Goal: Task Accomplishment & Management: Manage account settings

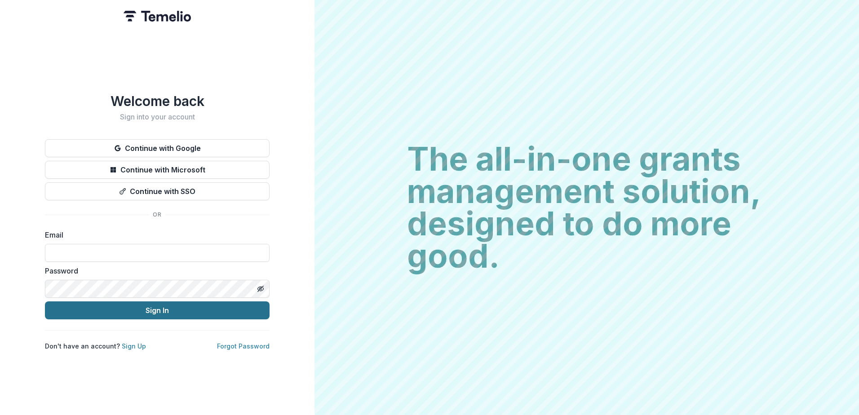
type input "**********"
click at [134, 306] on button "Sign In" at bounding box center [157, 311] width 225 height 18
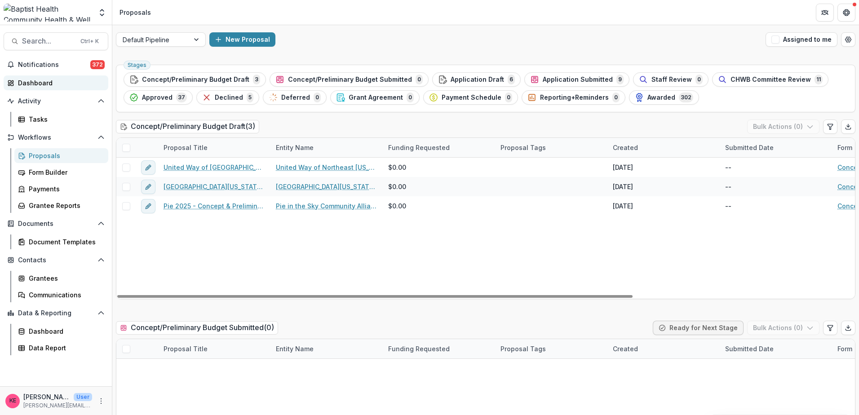
click at [40, 80] on div "Dashboard" at bounding box center [59, 82] width 83 height 9
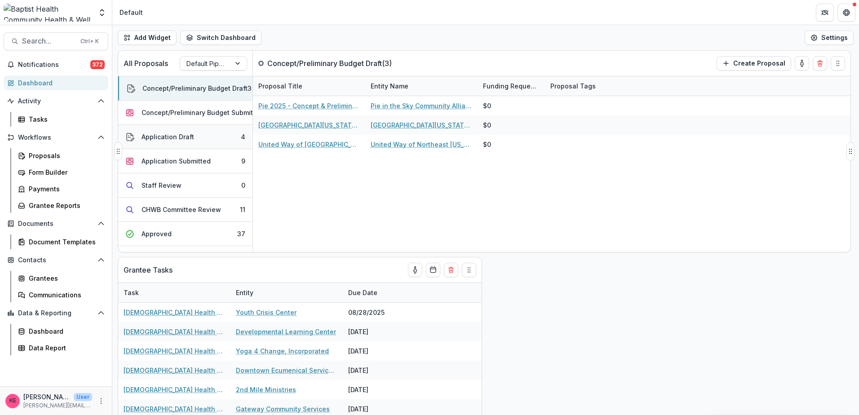
click at [178, 142] on button "Application Draft 4" at bounding box center [185, 137] width 134 height 24
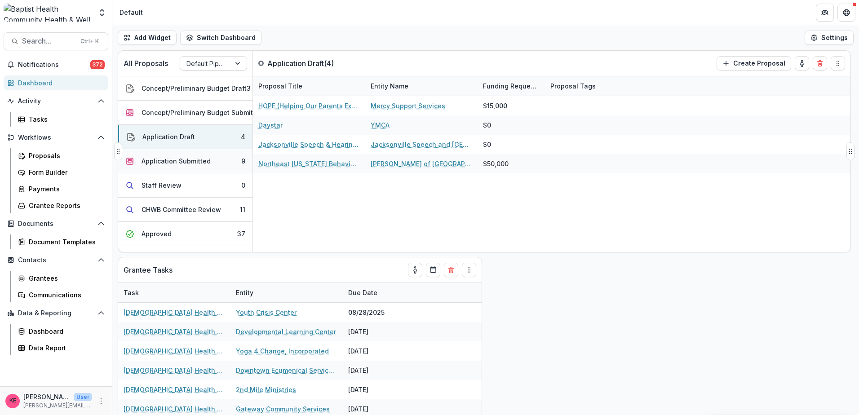
click at [179, 165] on div "Application Submitted" at bounding box center [176, 160] width 69 height 9
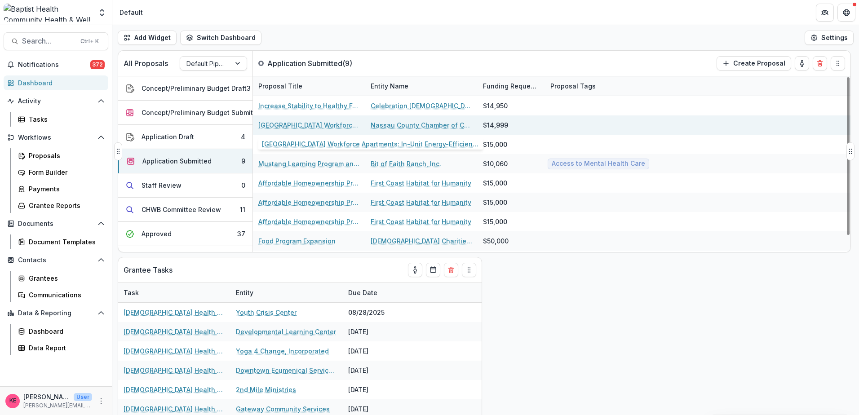
click at [311, 125] on link "[GEOGRAPHIC_DATA] Workforce Apartments: In-Unit Energy-Efficient Appliance Pack…" at bounding box center [309, 124] width 102 height 9
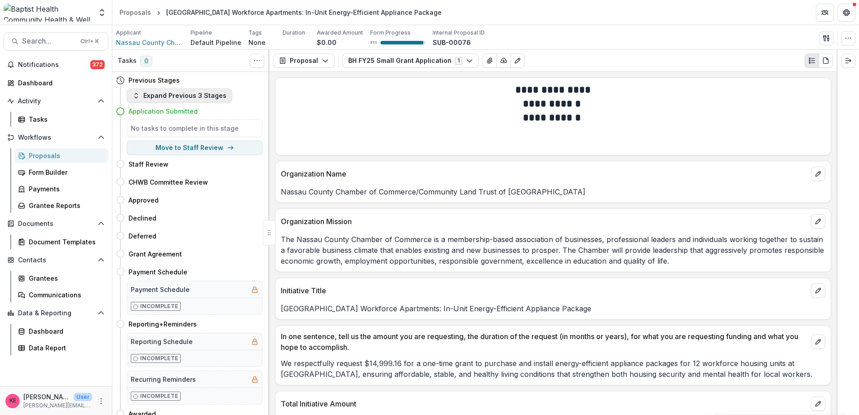
click at [194, 99] on button "Expand Previous 3 Stages" at bounding box center [180, 96] width 106 height 14
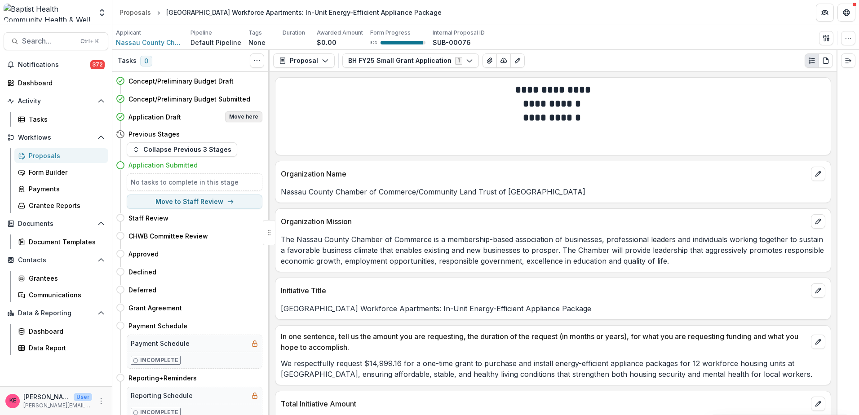
click at [235, 113] on button "Move here" at bounding box center [243, 116] width 37 height 11
select select "**********"
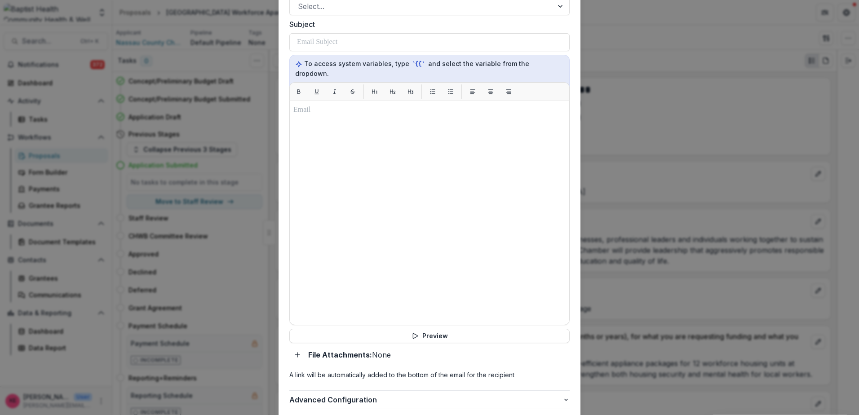
scroll to position [338, 0]
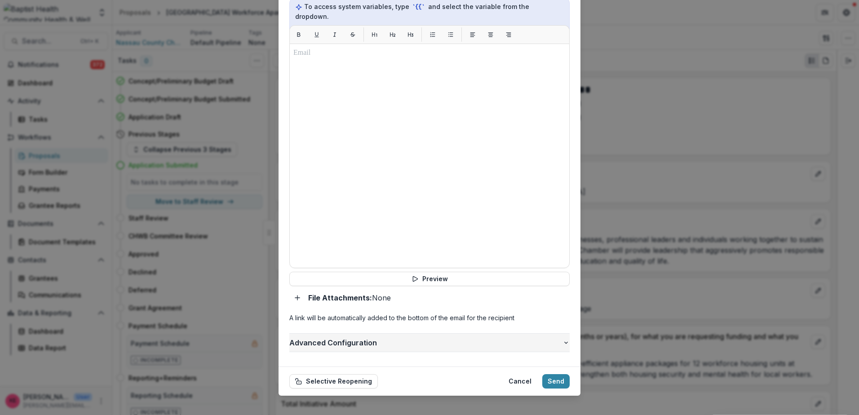
click at [505, 338] on span "Advanced Configuration" at bounding box center [425, 343] width 273 height 11
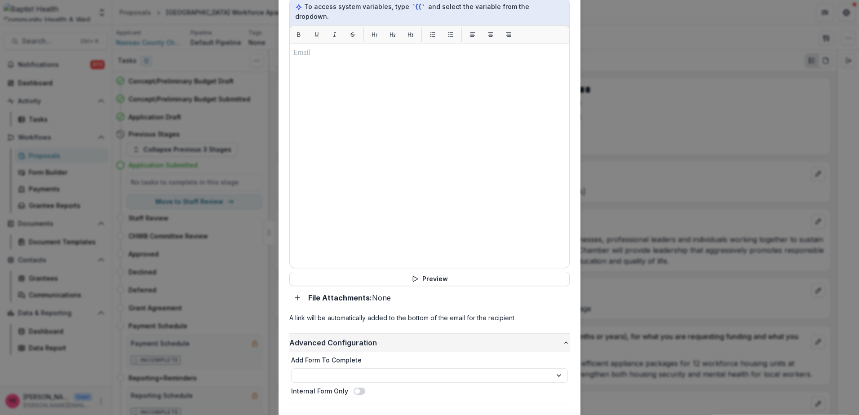
click at [505, 338] on span "Advanced Configuration" at bounding box center [425, 343] width 273 height 11
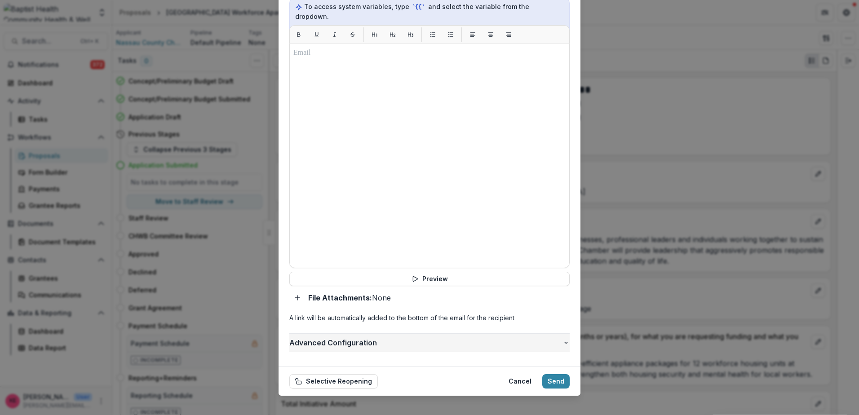
click at [505, 338] on span "Advanced Configuration" at bounding box center [425, 343] width 273 height 11
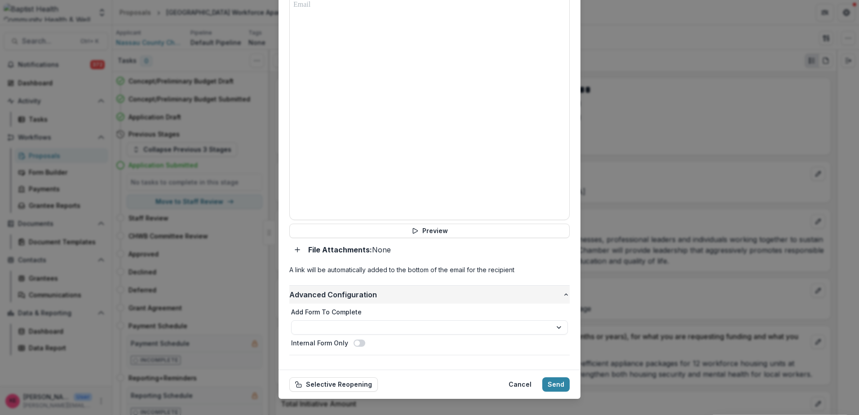
scroll to position [390, 0]
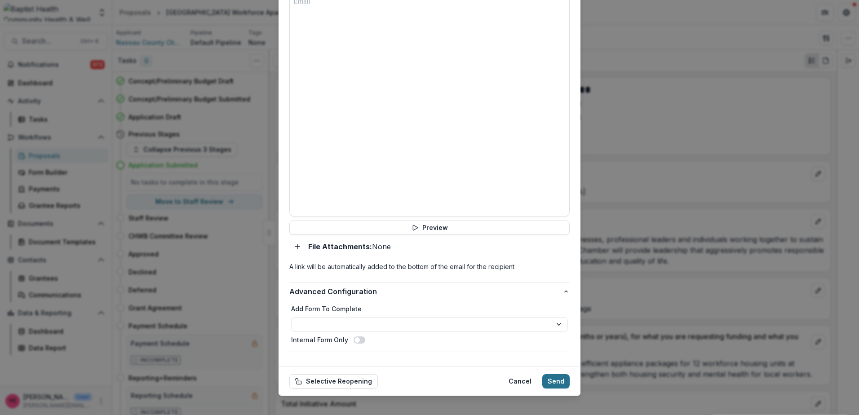
click at [559, 374] on button "Send" at bounding box center [555, 381] width 27 height 14
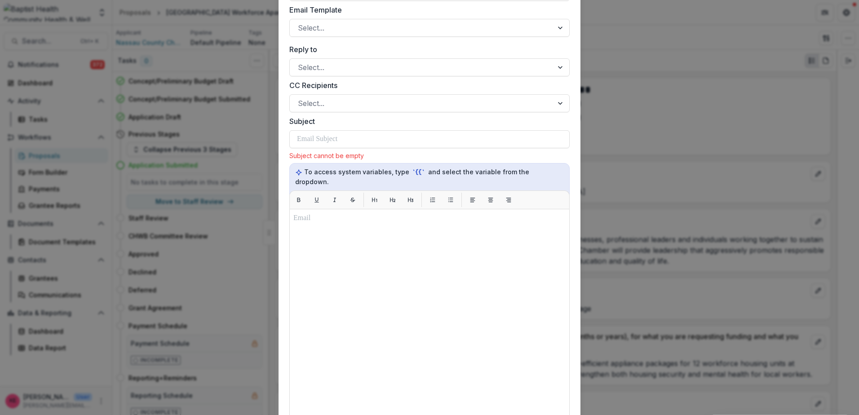
scroll to position [176, 0]
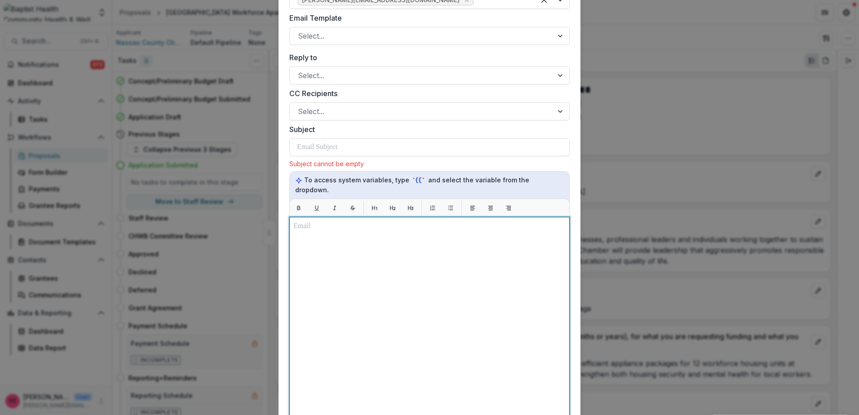
click at [315, 223] on div at bounding box center [429, 329] width 272 height 217
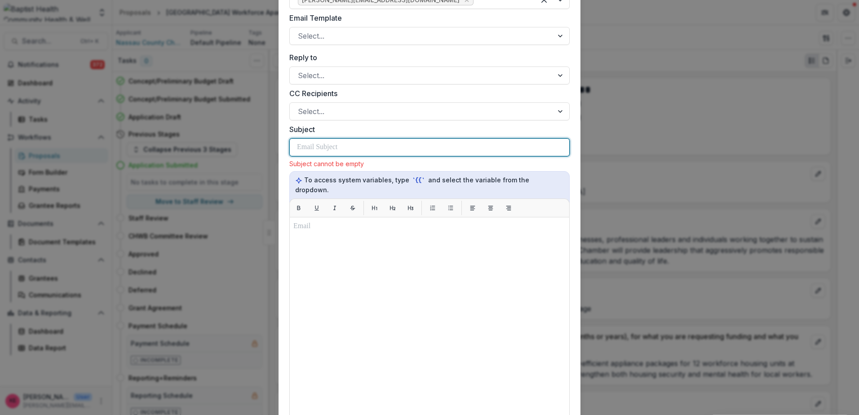
click at [314, 147] on p at bounding box center [317, 147] width 40 height 11
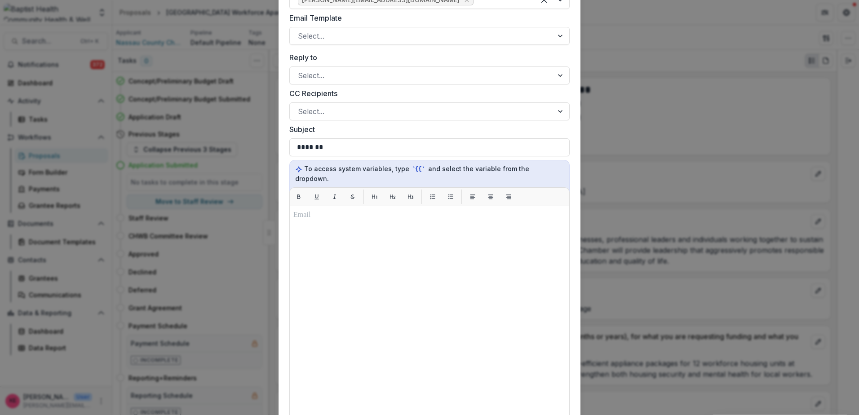
click at [659, 99] on div "**********" at bounding box center [429, 207] width 859 height 415
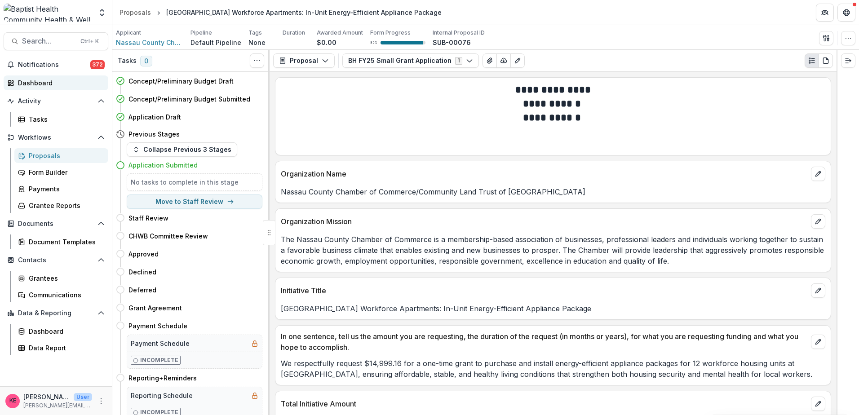
click at [44, 80] on div "Dashboard" at bounding box center [59, 82] width 83 height 9
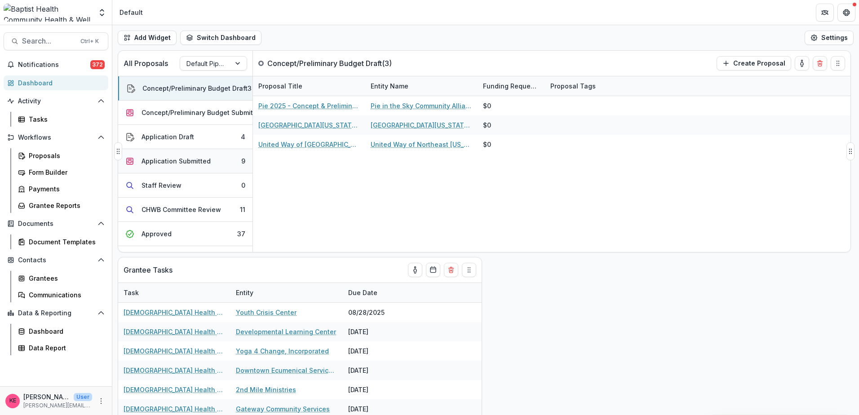
click at [191, 162] on div "Application Submitted" at bounding box center [176, 160] width 69 height 9
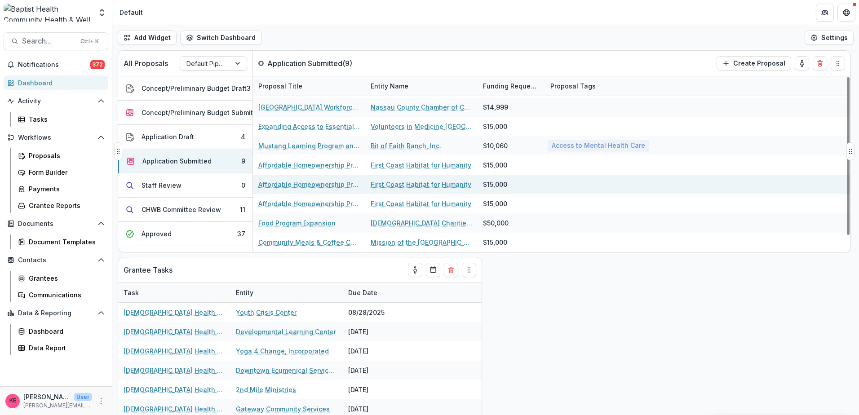
scroll to position [45, 0]
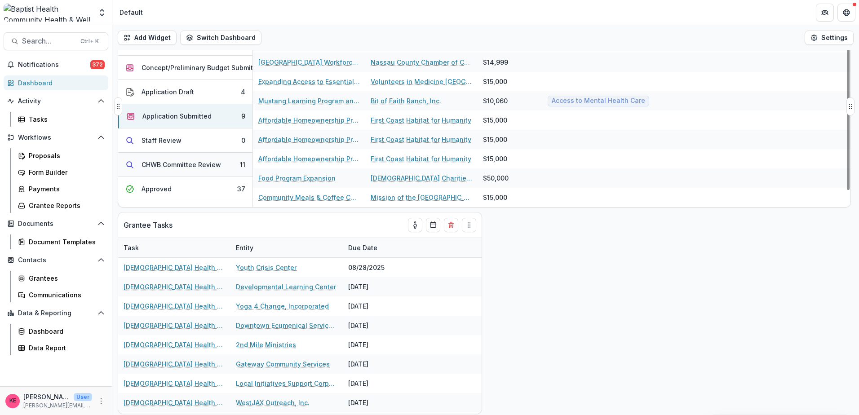
click at [194, 166] on div "CHWB Committee Review" at bounding box center [182, 164] width 80 height 9
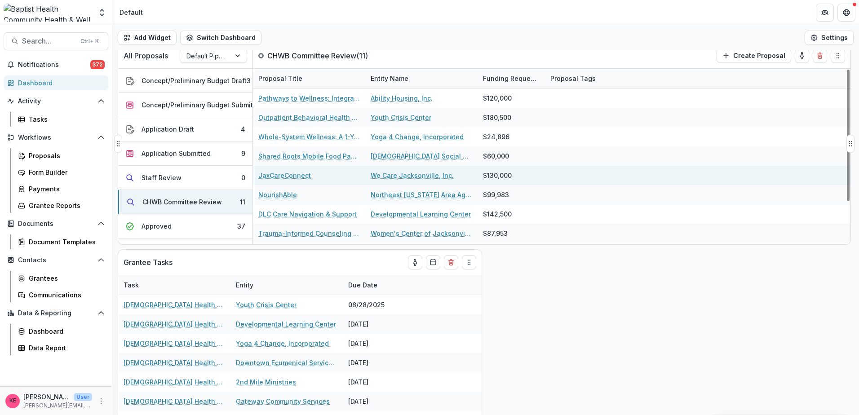
scroll to position [0, 0]
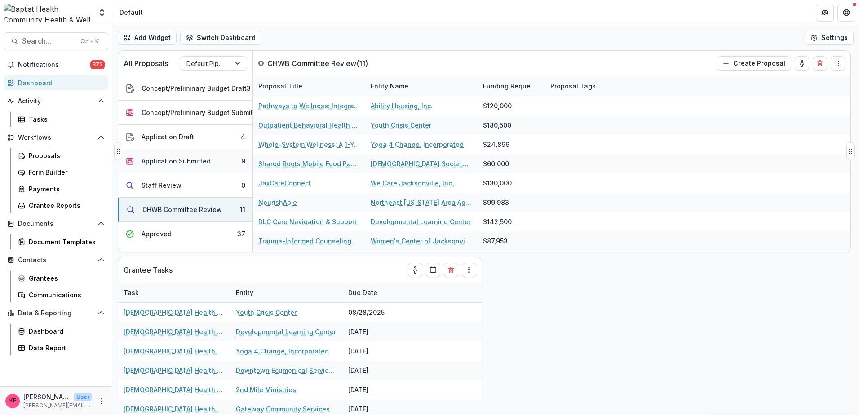
click at [165, 159] on div "Application Submitted" at bounding box center [176, 160] width 69 height 9
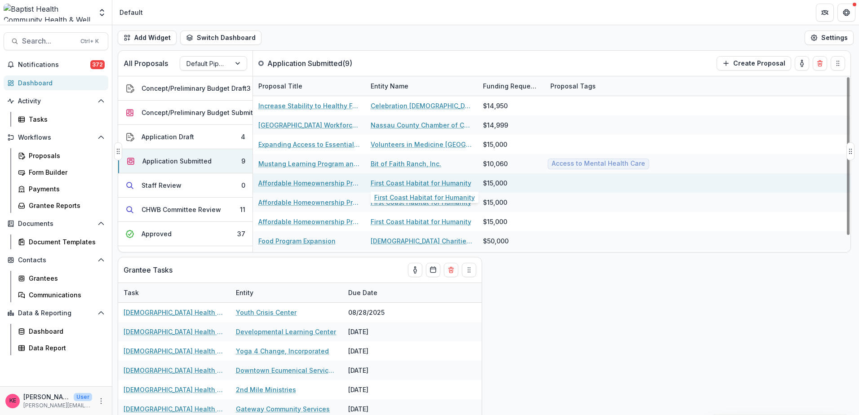
scroll to position [18, 0]
